Goal: Use online tool/utility: Utilize a website feature to perform a specific function

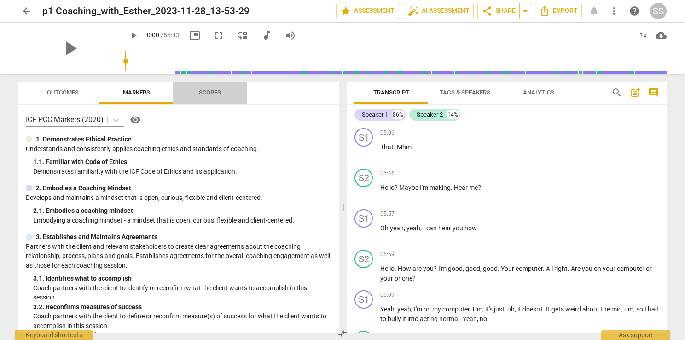
click at [215, 91] on span "Scores" at bounding box center [210, 92] width 22 height 7
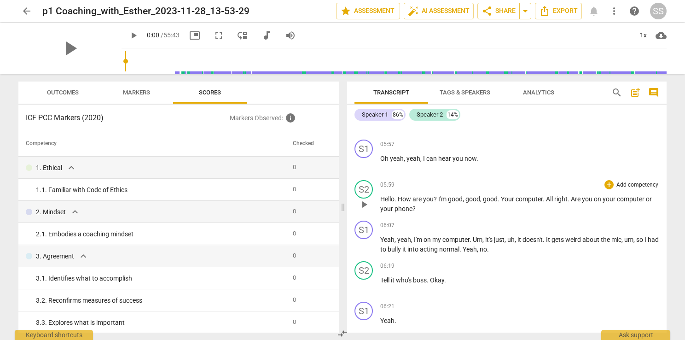
scroll to position [92, 0]
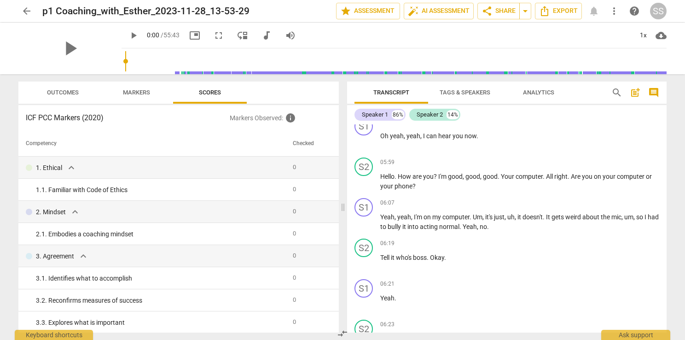
click at [128, 31] on span "play_arrow" at bounding box center [133, 35] width 11 height 11
click at [180, 62] on input "range" at bounding box center [395, 60] width 541 height 29
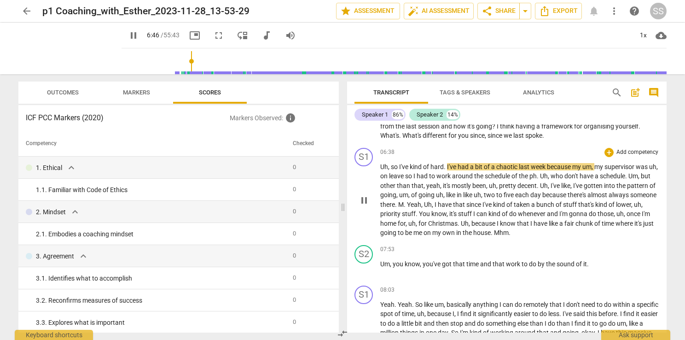
scroll to position [304, 0]
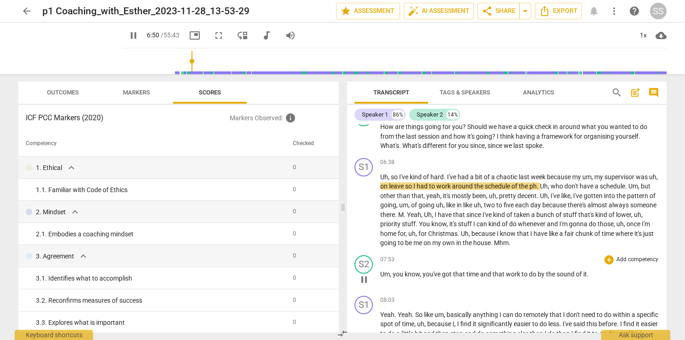
click at [368, 276] on span "pause" at bounding box center [363, 279] width 11 height 11
click at [368, 276] on span "play_arrow" at bounding box center [363, 279] width 11 height 11
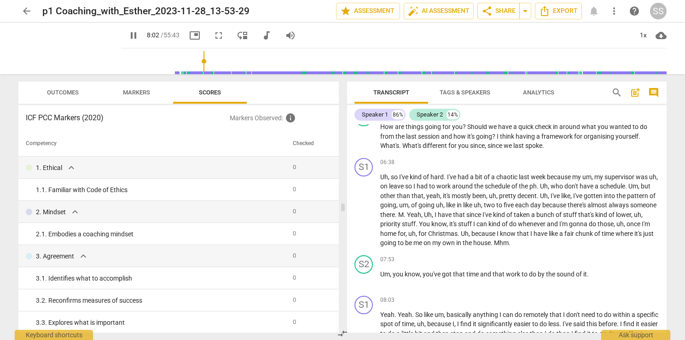
click at [128, 33] on span "pause" at bounding box center [133, 35] width 11 height 11
type input "483"
click at [458, 11] on span "auto_fix_high AI Assessment" at bounding box center [439, 11] width 62 height 11
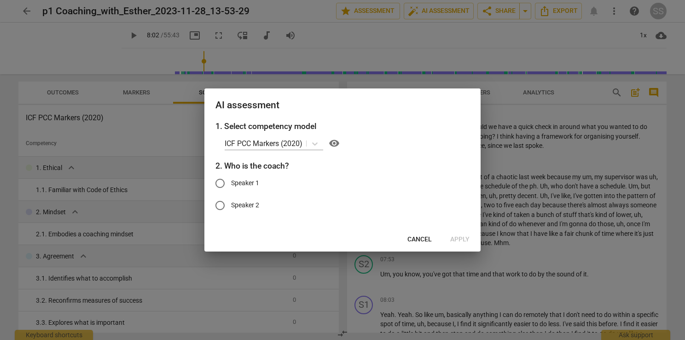
click at [246, 207] on span "Speaker 2" at bounding box center [245, 205] width 28 height 10
click at [231, 207] on input "Speaker 2" at bounding box center [220, 205] width 22 height 22
radio input "true"
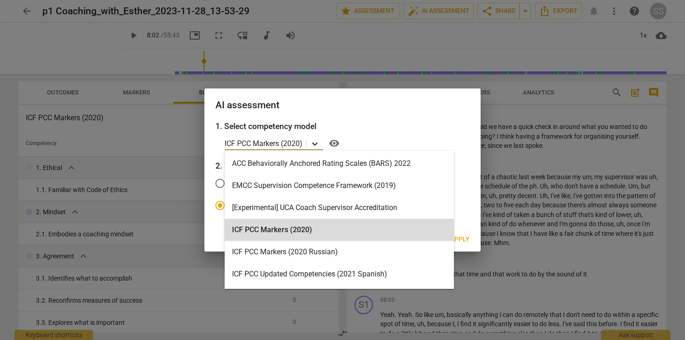
click at [316, 144] on icon at bounding box center [315, 143] width 6 height 3
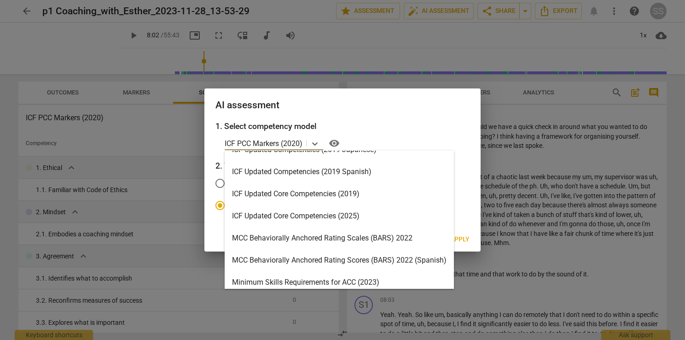
scroll to position [184, 0]
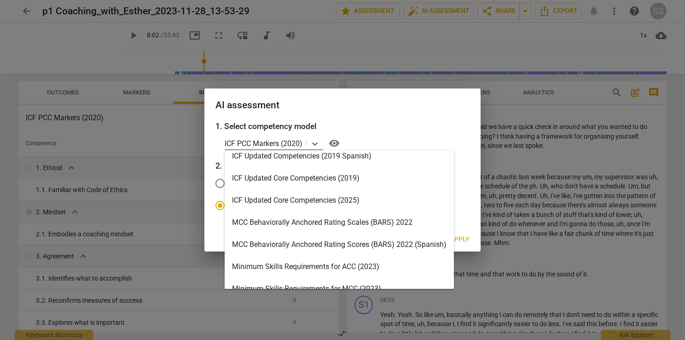
click at [386, 200] on div "ICF Updated Core Competencies (2025)" at bounding box center [339, 200] width 229 height 22
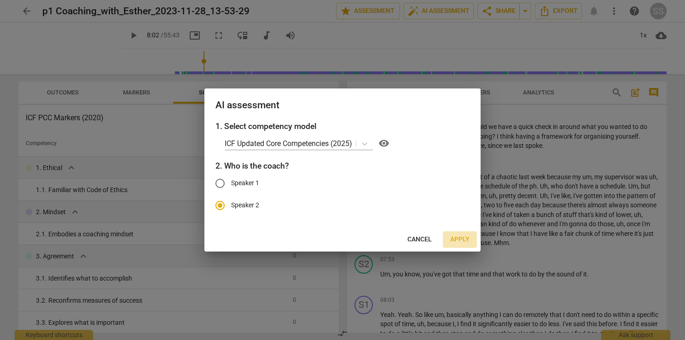
click at [463, 236] on span "Apply" at bounding box center [459, 239] width 19 height 9
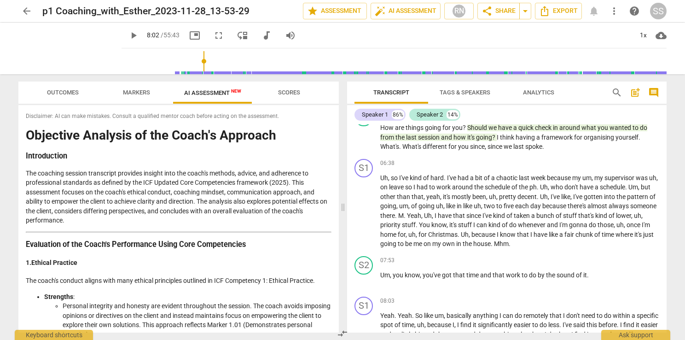
type input "483"
